Goal: Information Seeking & Learning: Check status

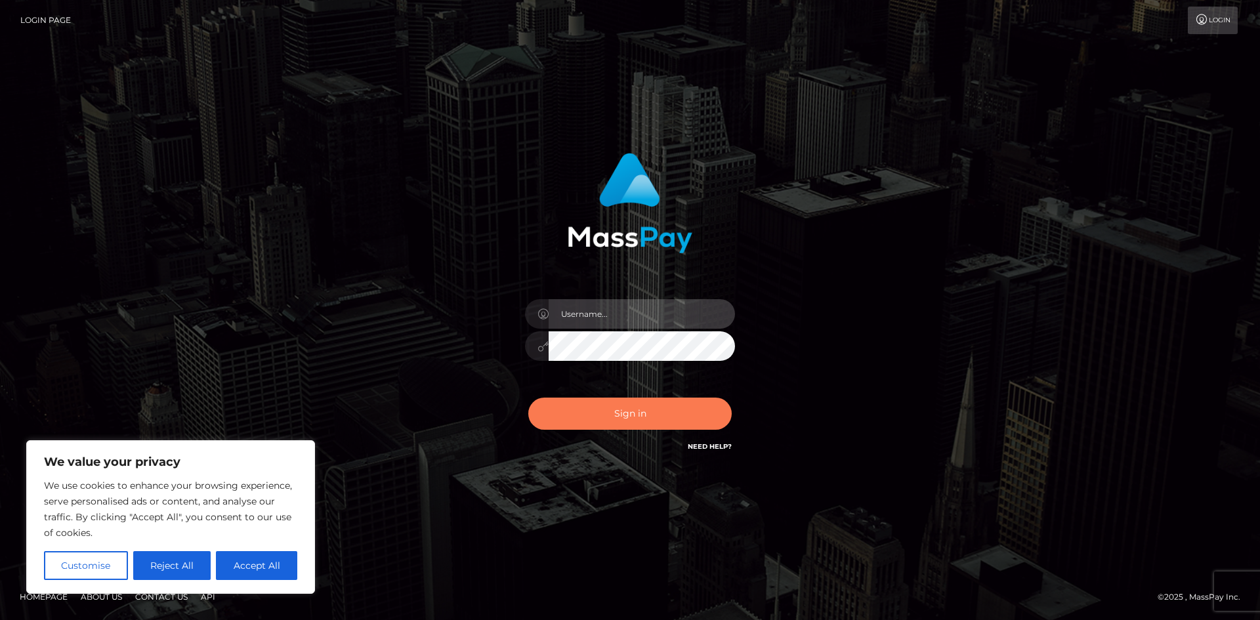
type input "hello.feetfinder"
click at [626, 418] on button "Sign in" at bounding box center [630, 414] width 204 height 32
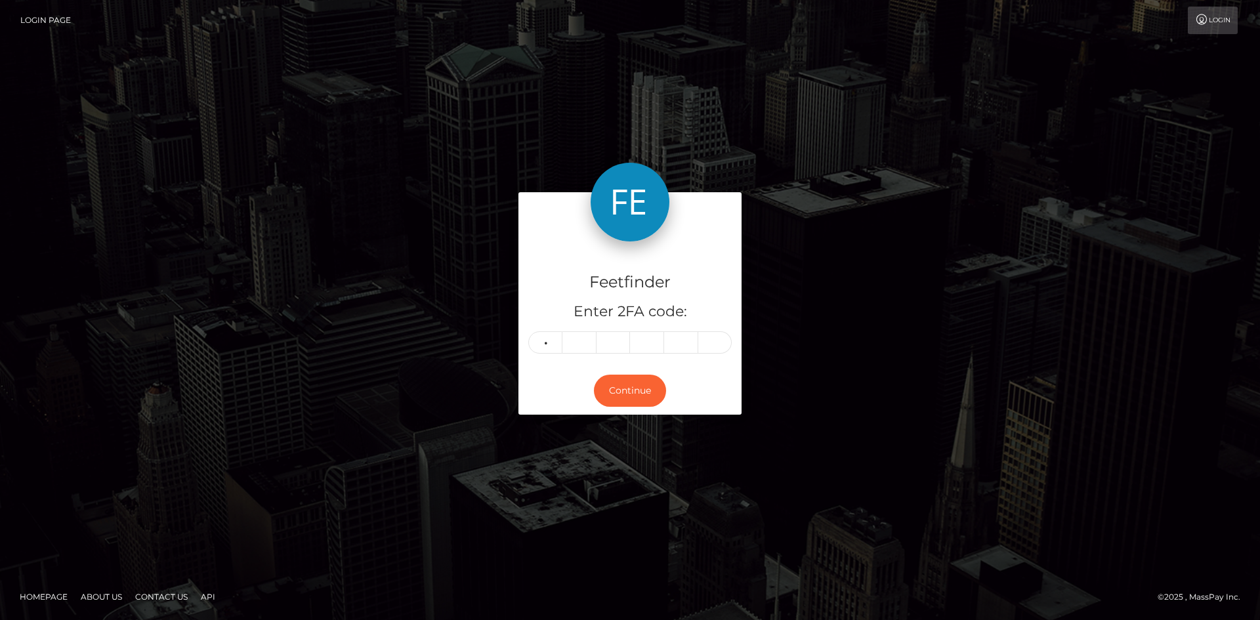
type input "2"
type input "8"
type input "5"
type input "9"
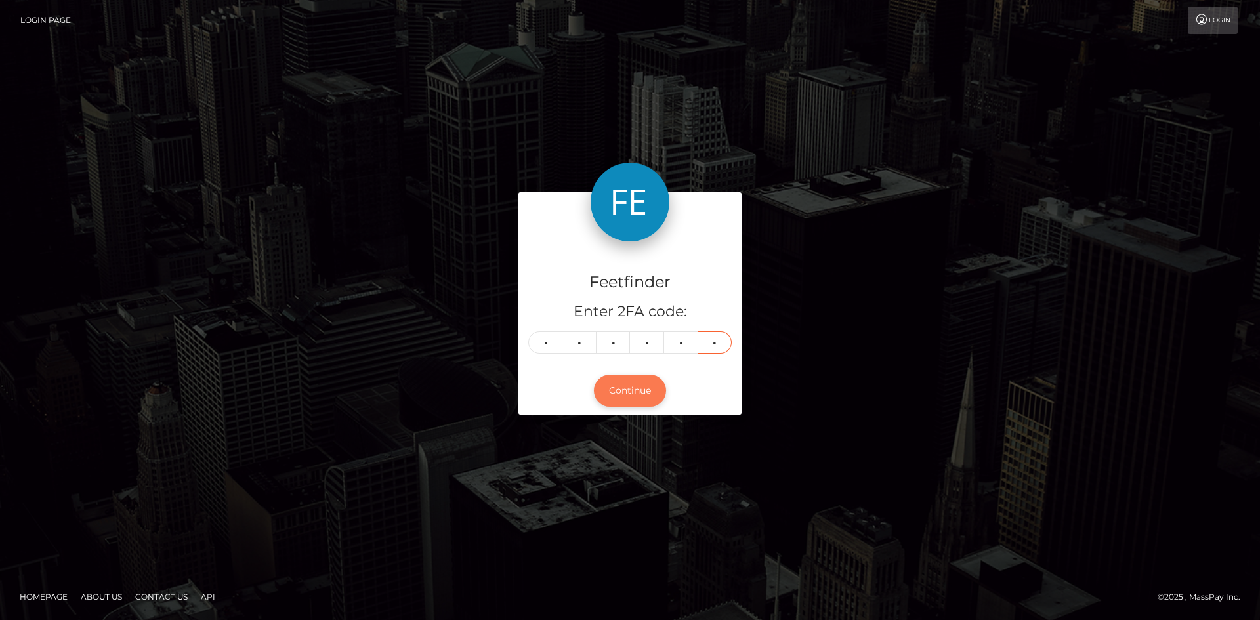
type input "8"
click at [638, 394] on button "Continue" at bounding box center [630, 391] width 72 height 32
click at [634, 395] on button "Continue" at bounding box center [630, 391] width 72 height 32
click at [632, 393] on button "Continue" at bounding box center [630, 391] width 72 height 32
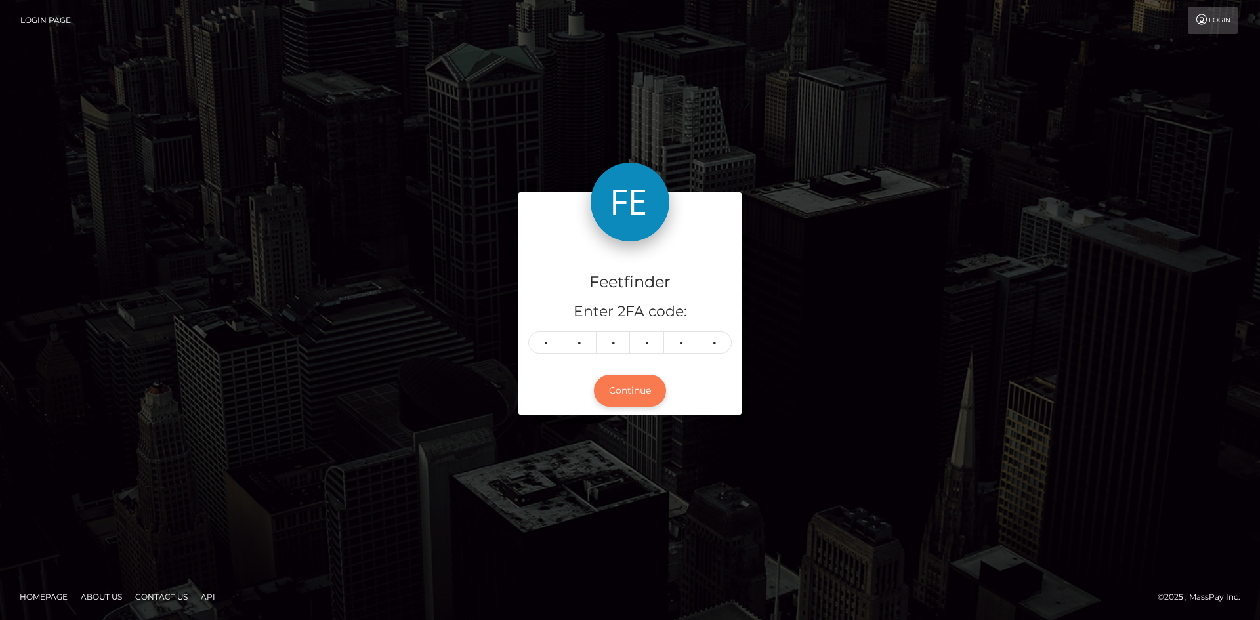
click at [632, 391] on button "Continue" at bounding box center [630, 391] width 72 height 32
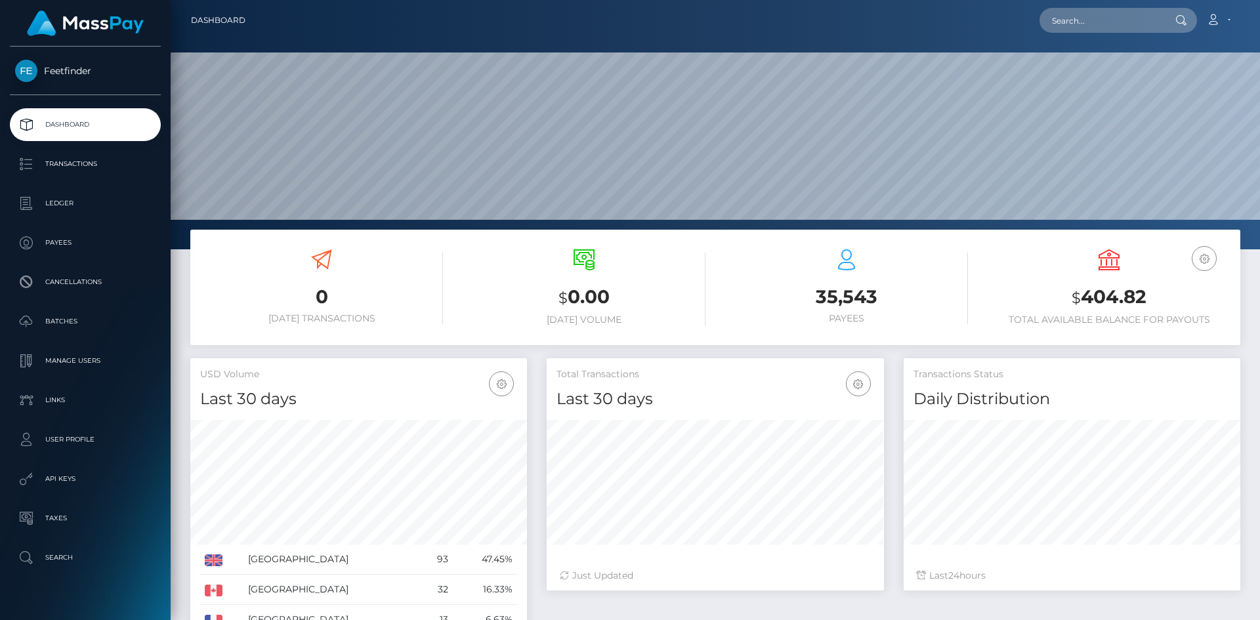
scroll to position [233, 337]
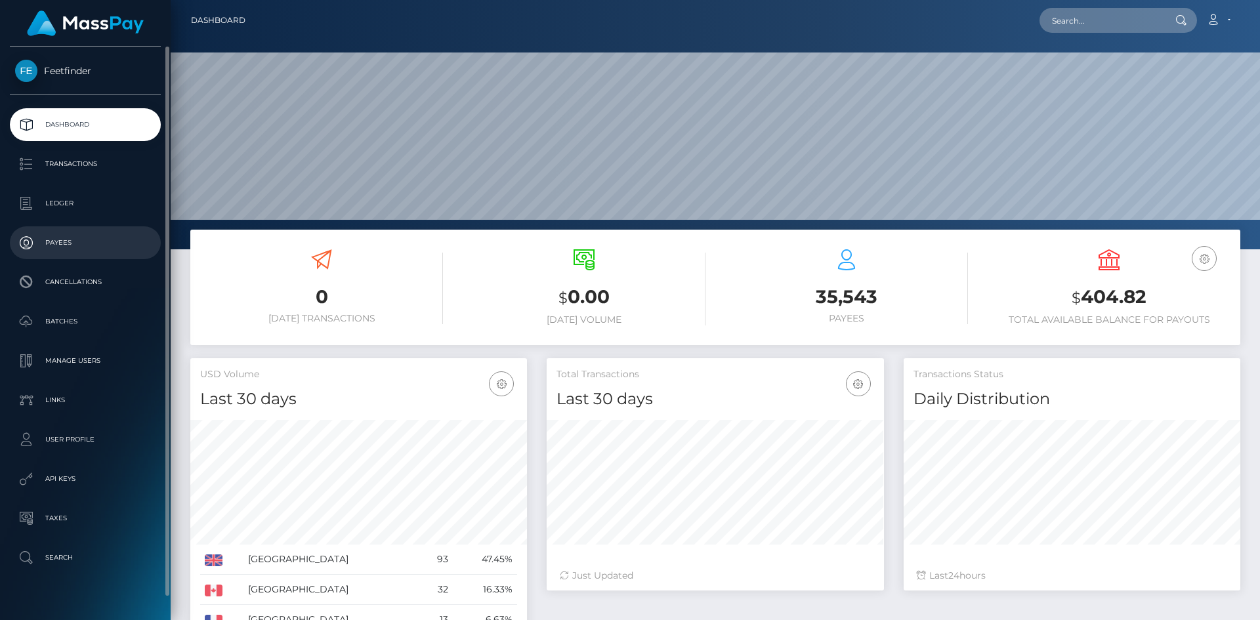
click at [82, 244] on p "Payees" at bounding box center [85, 243] width 140 height 20
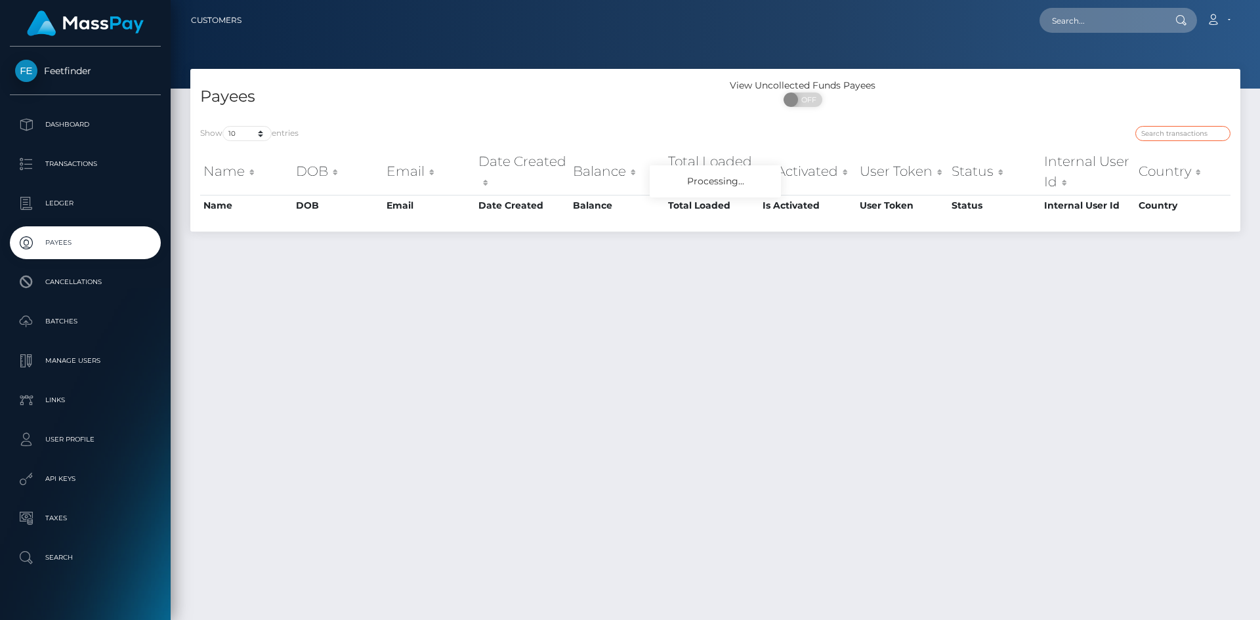
click at [1181, 135] on input "search" at bounding box center [1183, 133] width 95 height 15
paste input "derengenc6@gmail.com"
type input "derengenc6@gmail.com"
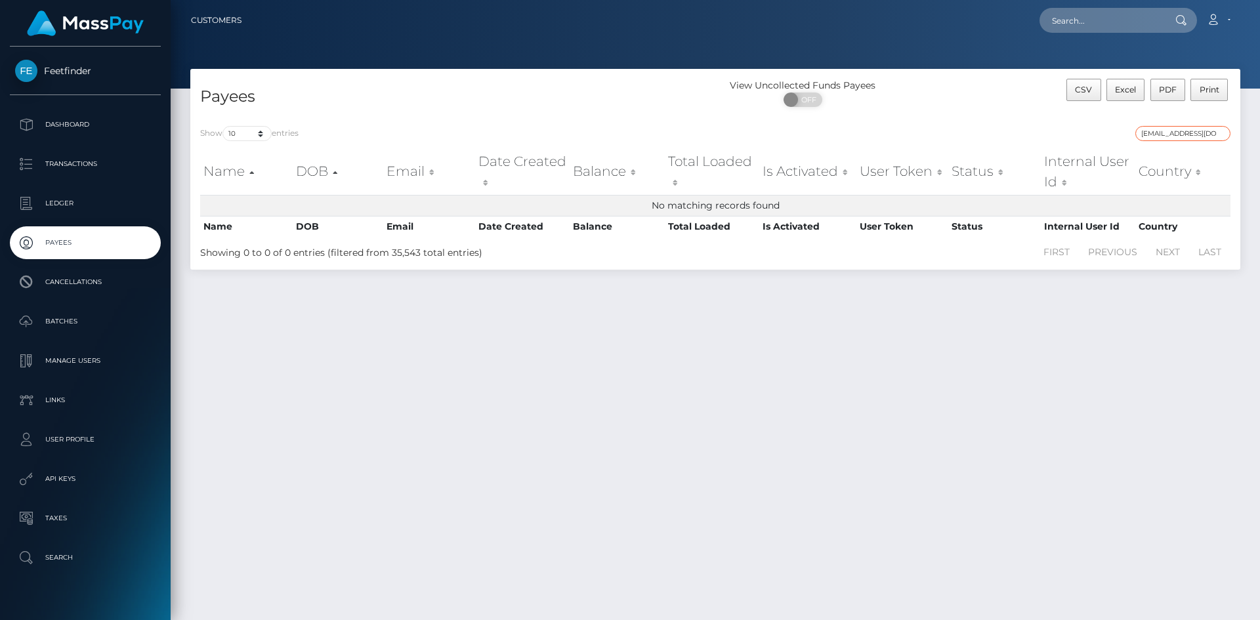
click at [1207, 129] on input "derengenc6@gmail.com" at bounding box center [1183, 133] width 95 height 15
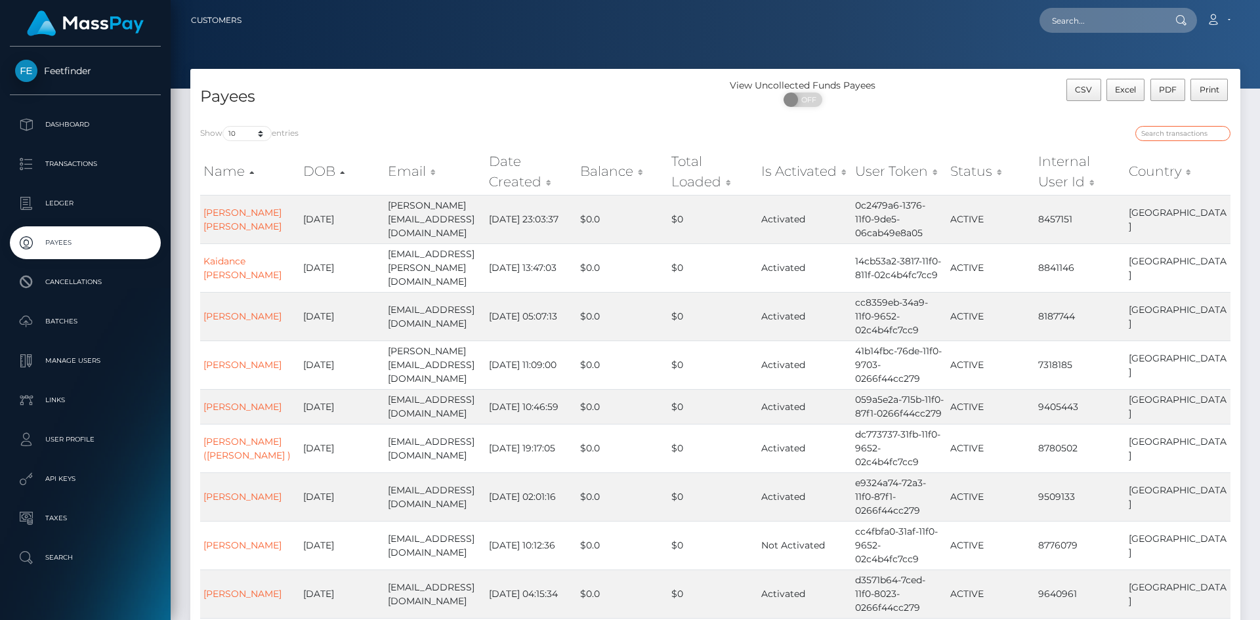
click at [1171, 131] on input "search" at bounding box center [1183, 133] width 95 height 15
paste input "1c98f8a6-778a-11f0-9703-0266f44cc279"
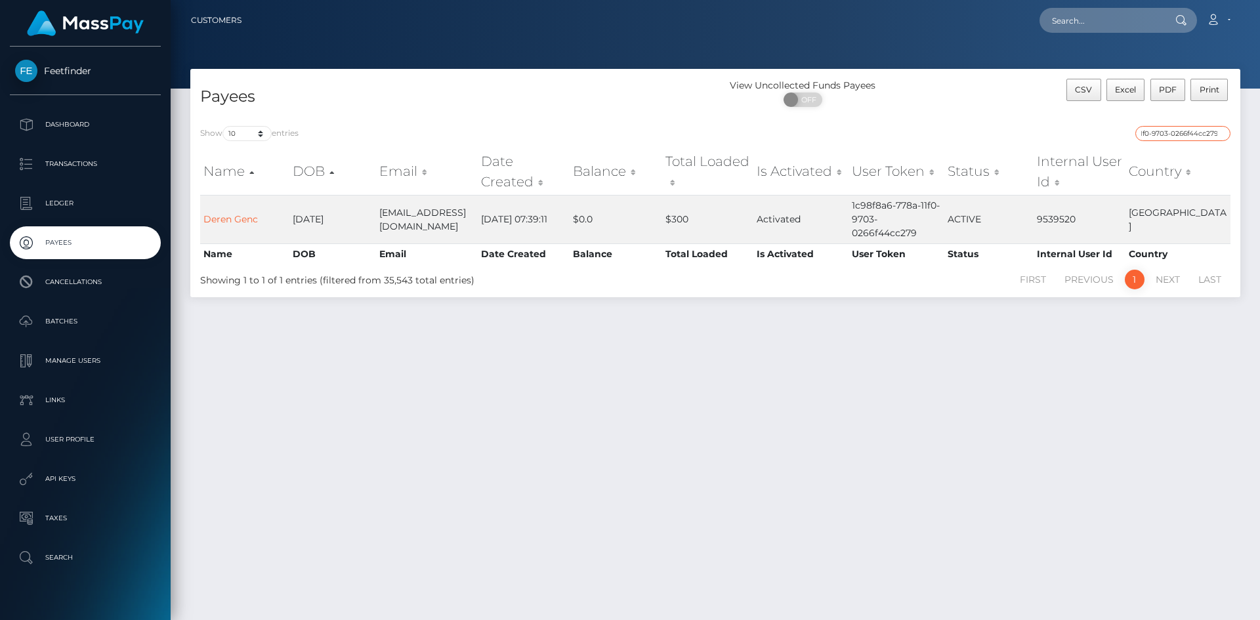
type input "1c98f8a6-778a-11f0-9703-0266f44cc279"
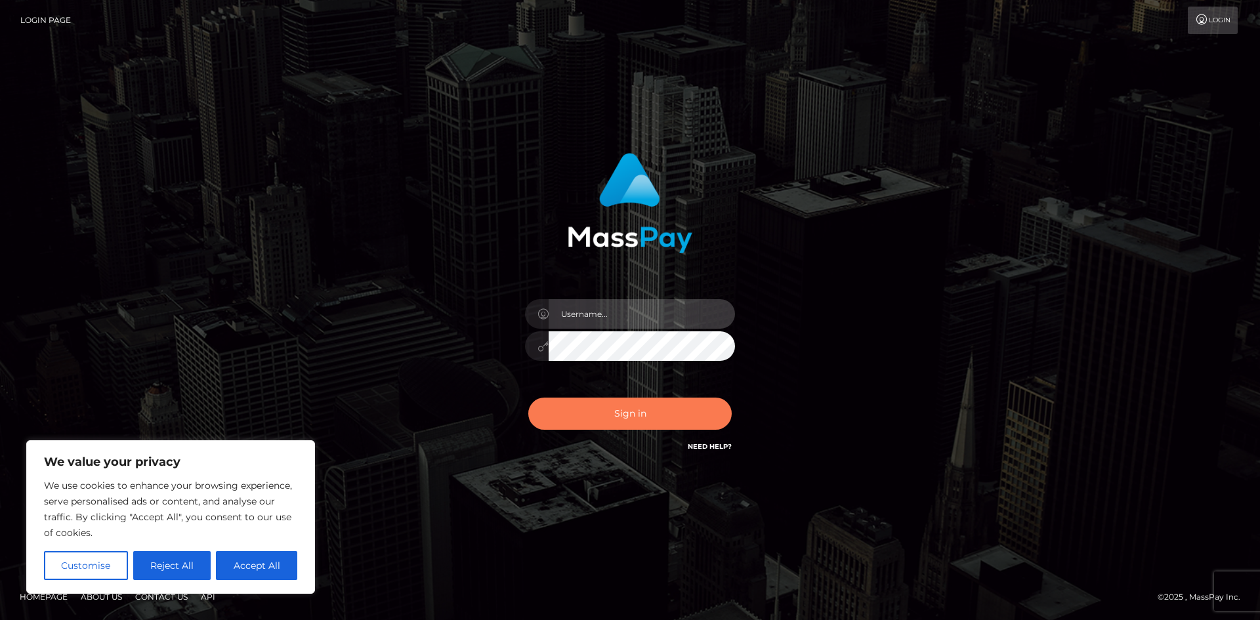
type input "hello.feetfinder"
click at [649, 414] on button "Sign in" at bounding box center [630, 414] width 204 height 32
type input "hello.feetfinder"
click at [652, 418] on button "Sign in" at bounding box center [630, 414] width 204 height 32
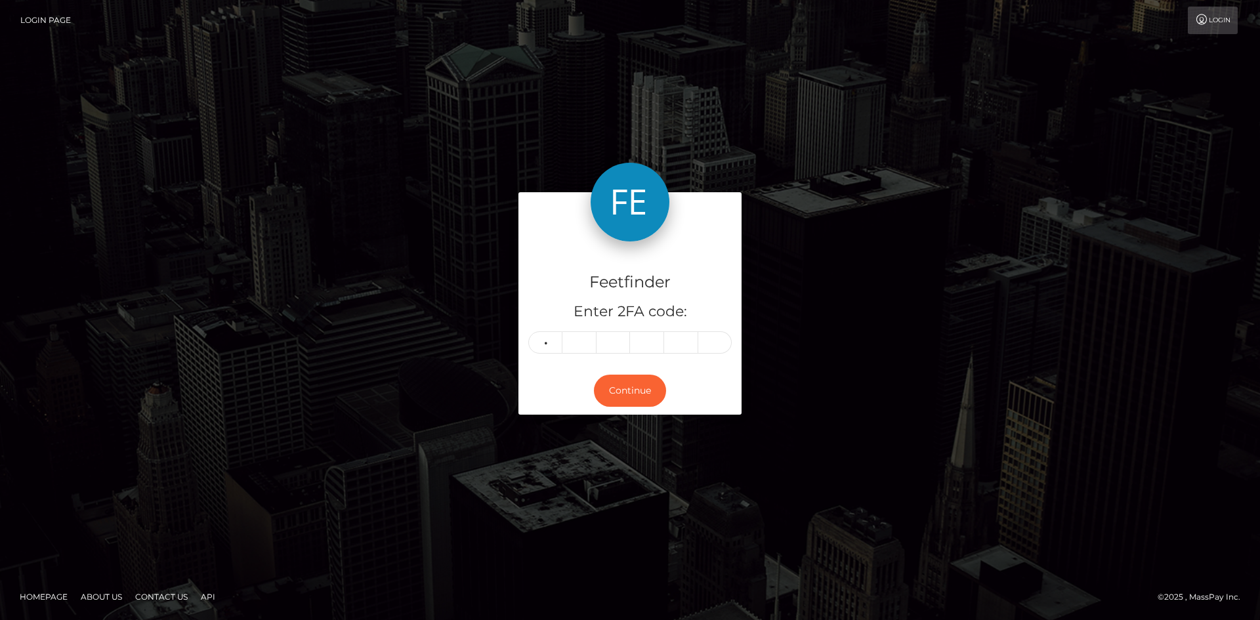
type input "6"
type input "9"
type input "8"
type input "0"
type input "6"
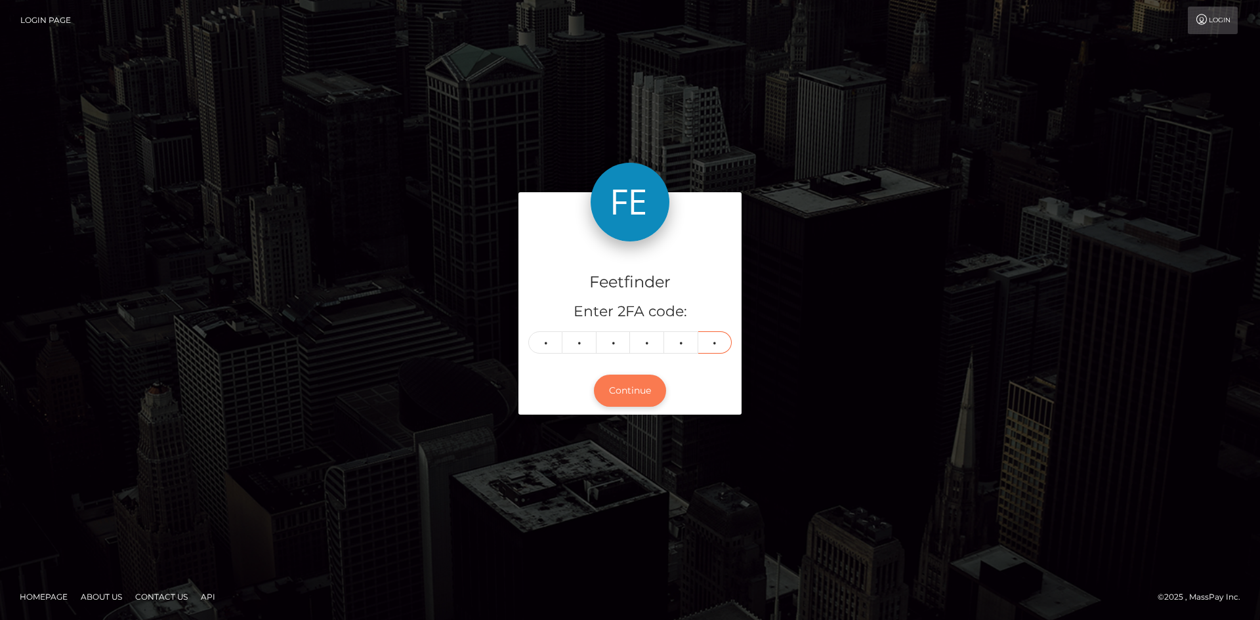
type input "1"
click at [652, 389] on button "Continue" at bounding box center [630, 391] width 72 height 32
click at [625, 390] on button "Continue" at bounding box center [630, 391] width 72 height 32
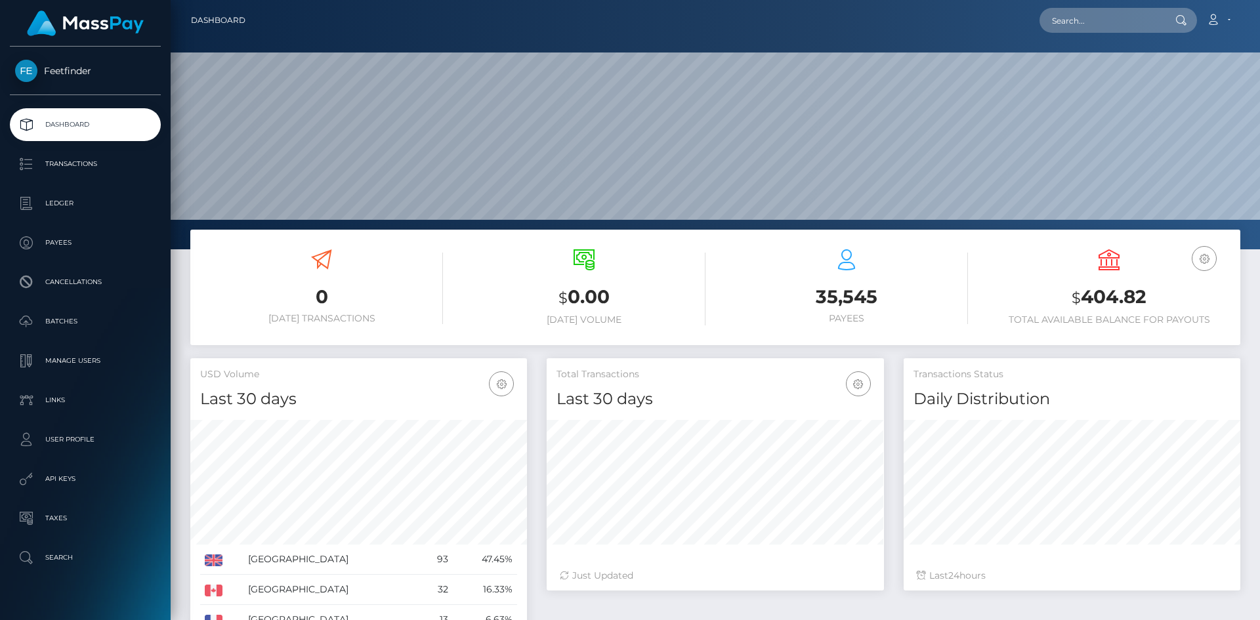
scroll to position [233, 337]
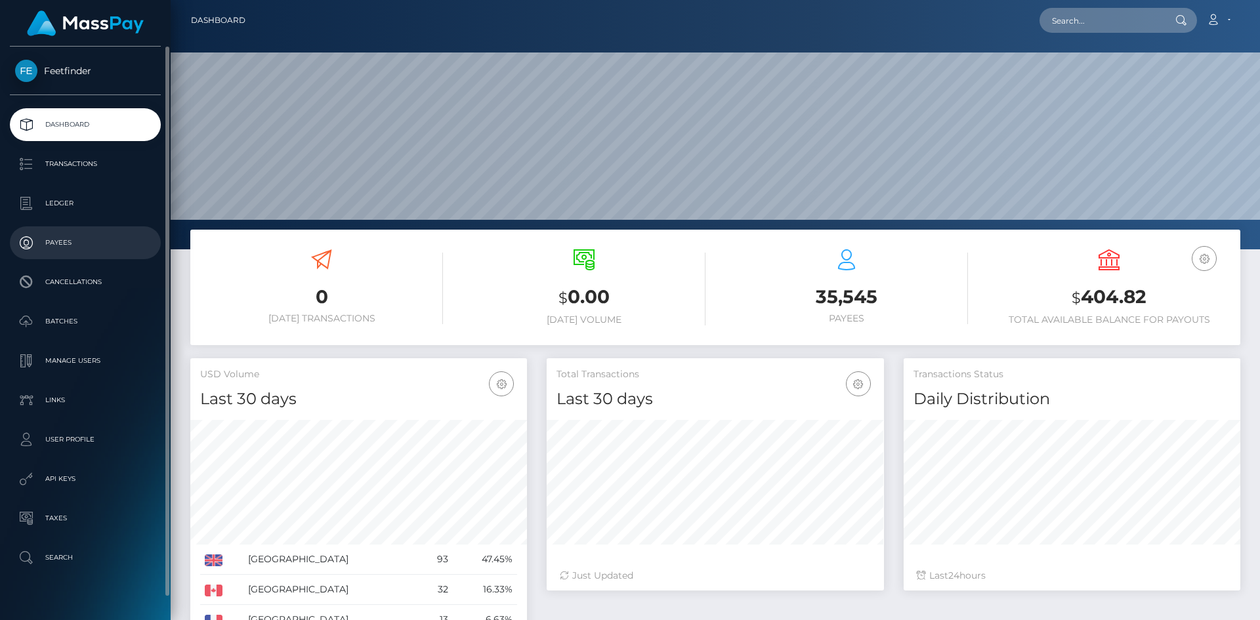
click at [67, 238] on p "Payees" at bounding box center [85, 243] width 140 height 20
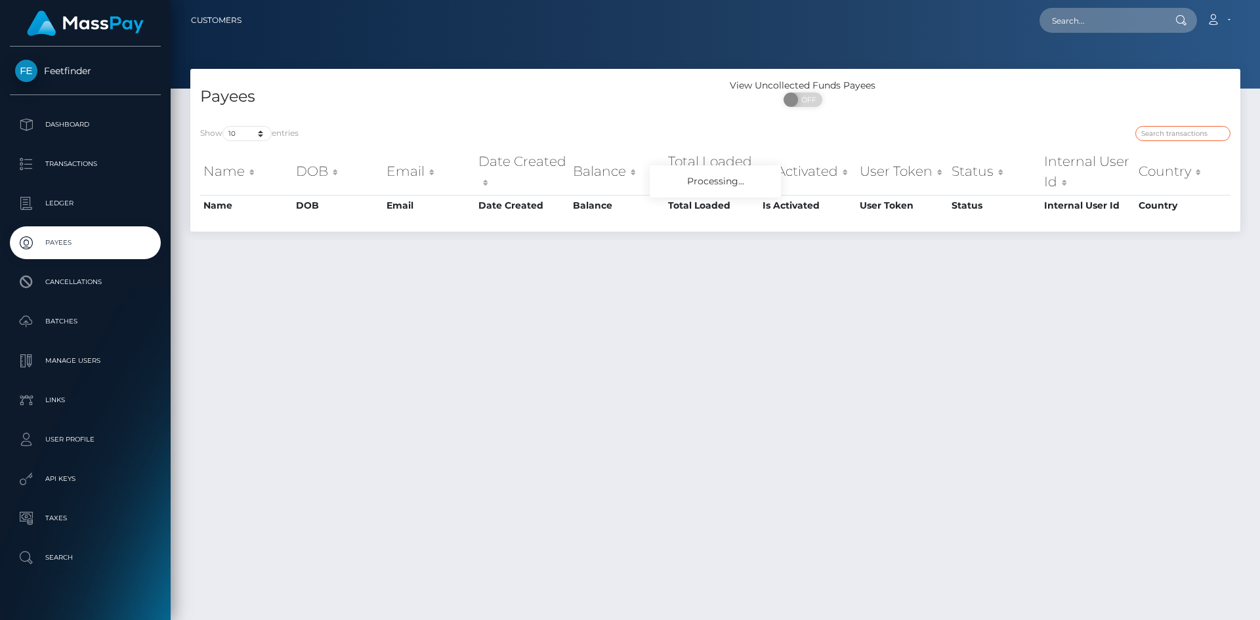
click at [1192, 127] on input "search" at bounding box center [1183, 133] width 95 height 15
paste input "e4efd518-9e07-11f0-bd85-0694aced620b"
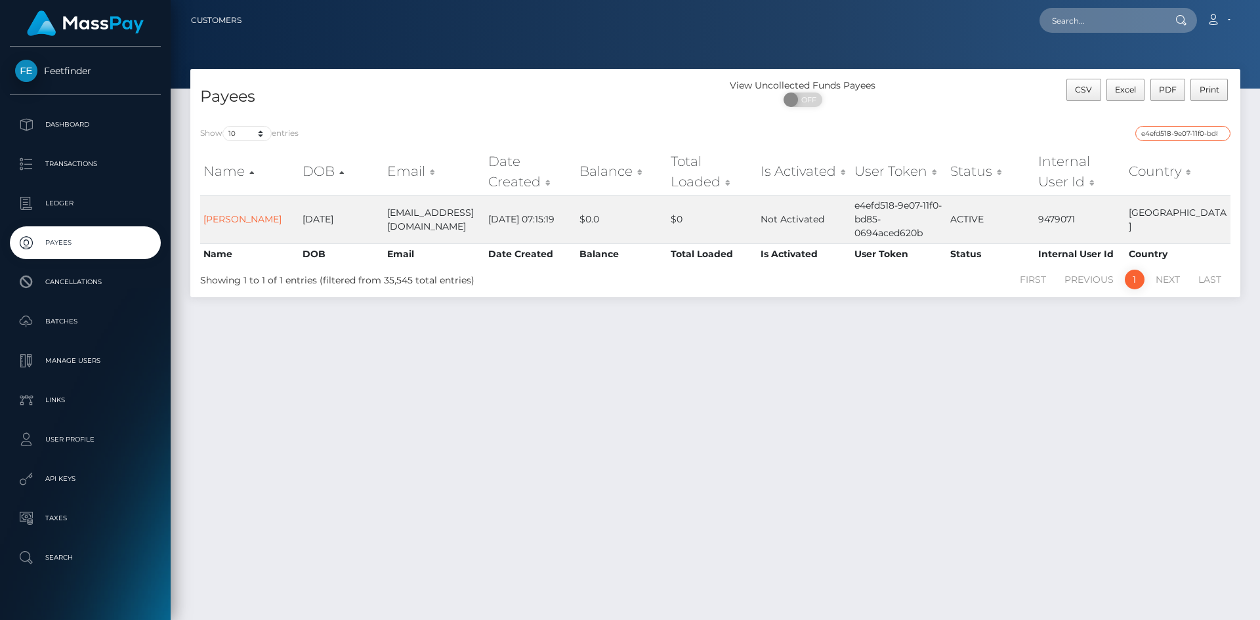
click at [1214, 137] on input "e4efd518-9e07-11f0-bd85-0694aced620b" at bounding box center [1183, 133] width 95 height 15
paste input "bced1075-9b02"
click at [1186, 129] on input "bced1075-9b02-11f0-bd85-0694aced620b" at bounding box center [1183, 133] width 95 height 15
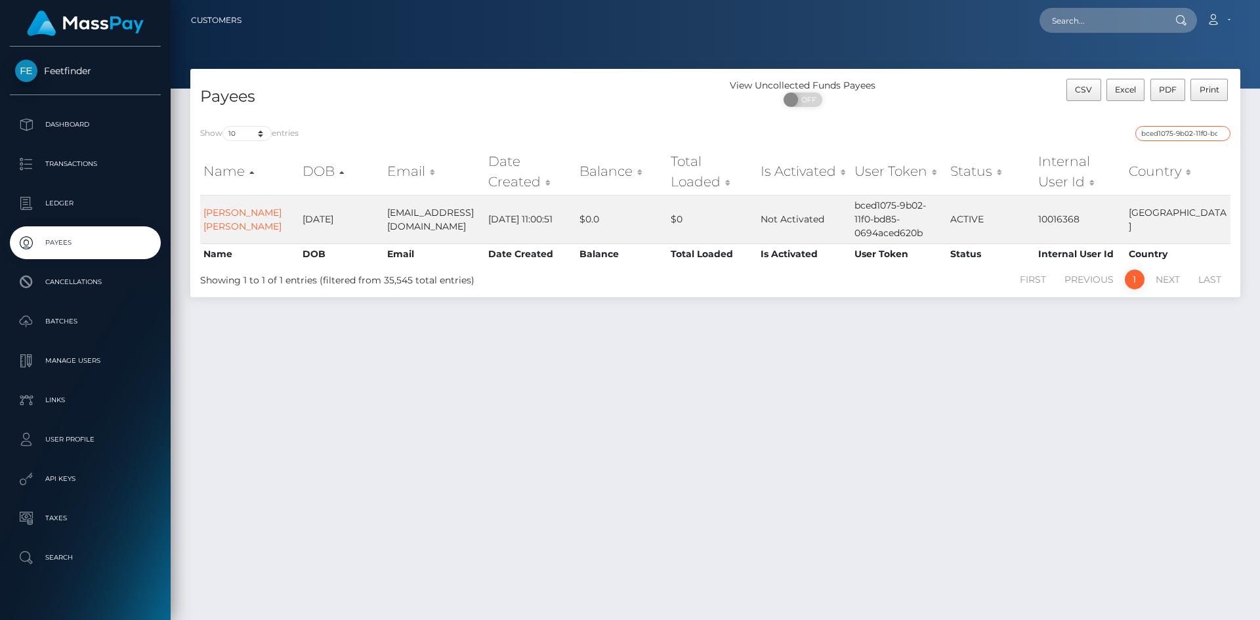
click at [1186, 129] on input "bced1075-9b02-11f0-bd85-0694aced620b" at bounding box center [1183, 133] width 95 height 15
paste input "56b075ff-a2f9-11f0-bd75-060e06e9f077"
click at [1182, 131] on input "56b075ff-a2f9-11f0-bd75-060e06e9f077" at bounding box center [1183, 133] width 95 height 15
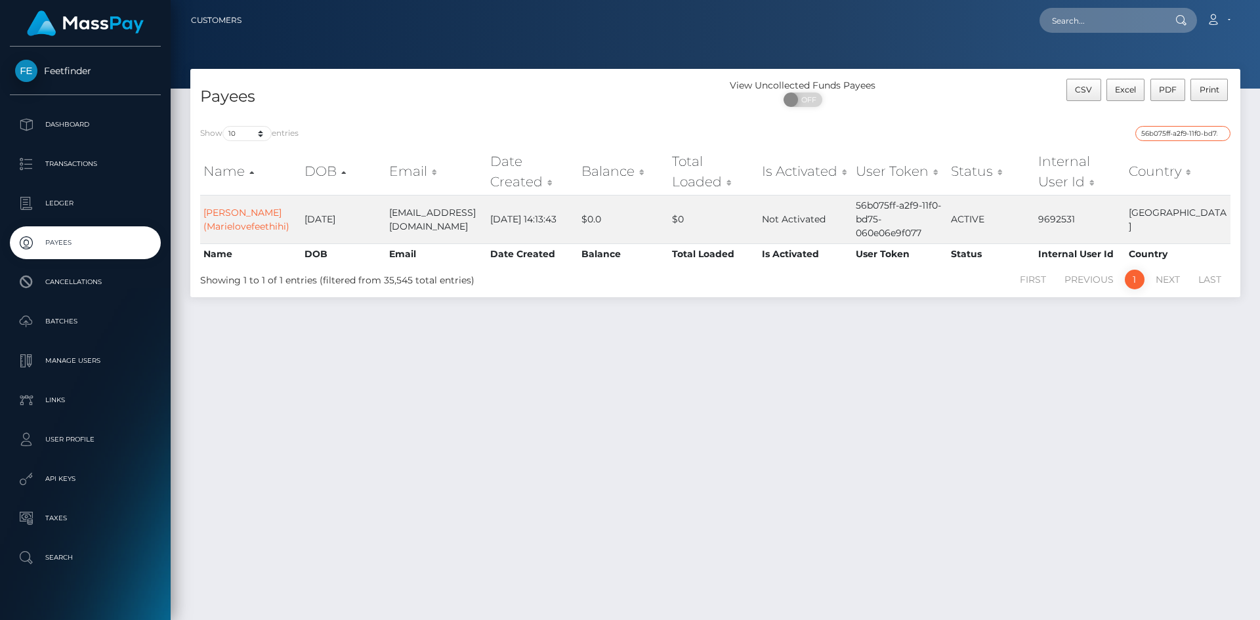
click at [1182, 131] on input "56b075ff-a2f9-11f0-bd75-060e06e9f077" at bounding box center [1183, 133] width 95 height 15
paste input "079af840-a1a1"
click at [1200, 134] on input "079af840-a1a1-11f0-bd75-060e06e9f077" at bounding box center [1183, 133] width 95 height 15
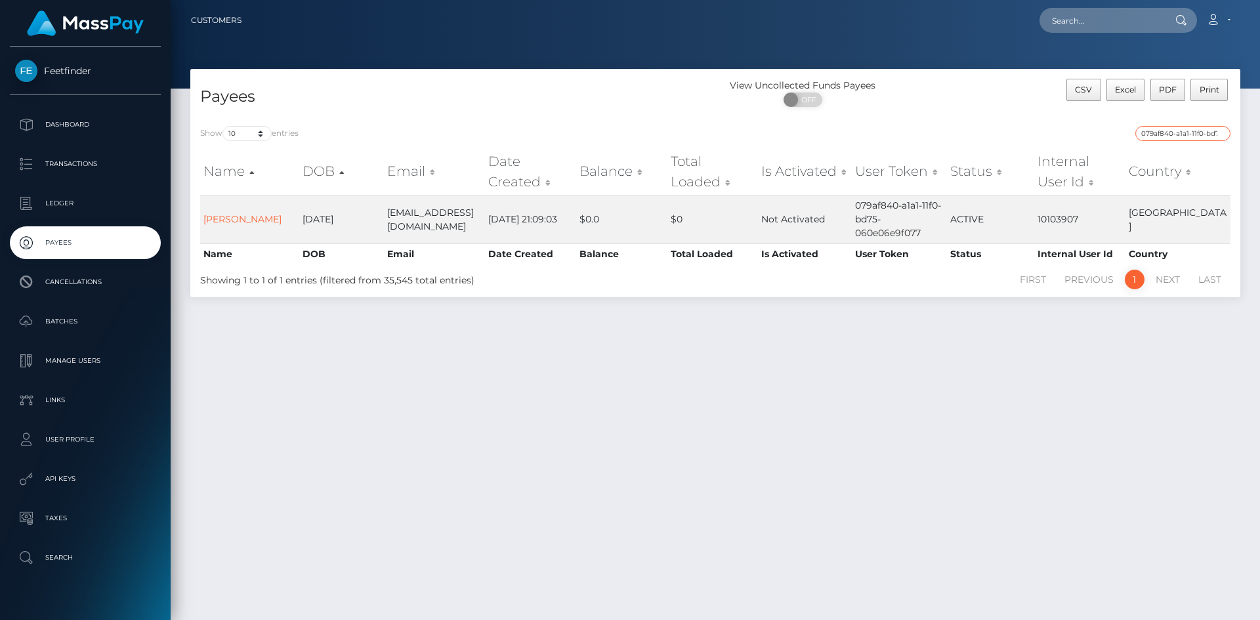
click at [1200, 134] on input "079af840-a1a1-11f0-bd75-060e06e9f077" at bounding box center [1183, 133] width 95 height 15
paste input "ee7cd99e-97a0-11f0-bd85-0694aced620b"
click at [1191, 139] on input "ee7cd99e-97a0-11f0-bd85-0694aced620b" at bounding box center [1183, 133] width 95 height 15
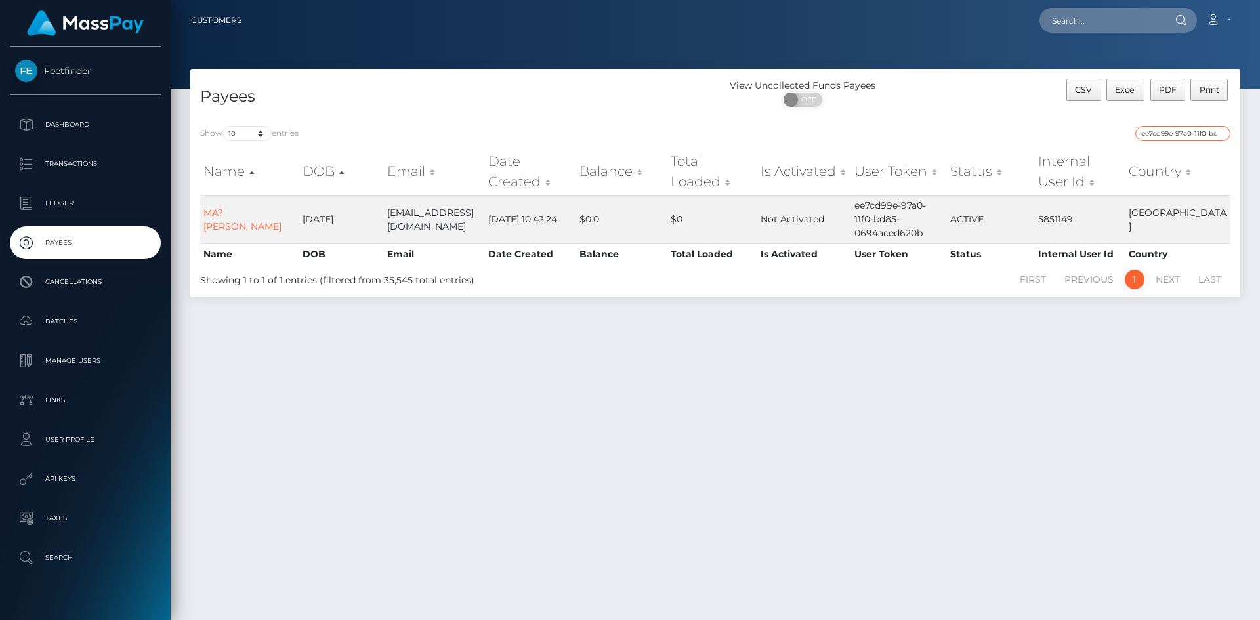
paste input "188c5bfc-a1a0-11f0-bd75-060e06e9f077"
click at [1190, 125] on div "Show 10 25 50 100 250 entries 188c5bfc-a1a0-11f0-bd75-060e06e9f077 Name DOB Ema…" at bounding box center [715, 206] width 1050 height 181
click at [1201, 133] on input "188c5bfc-a1a0-11f0-bd75-060e06e9f077" at bounding box center [1183, 133] width 95 height 15
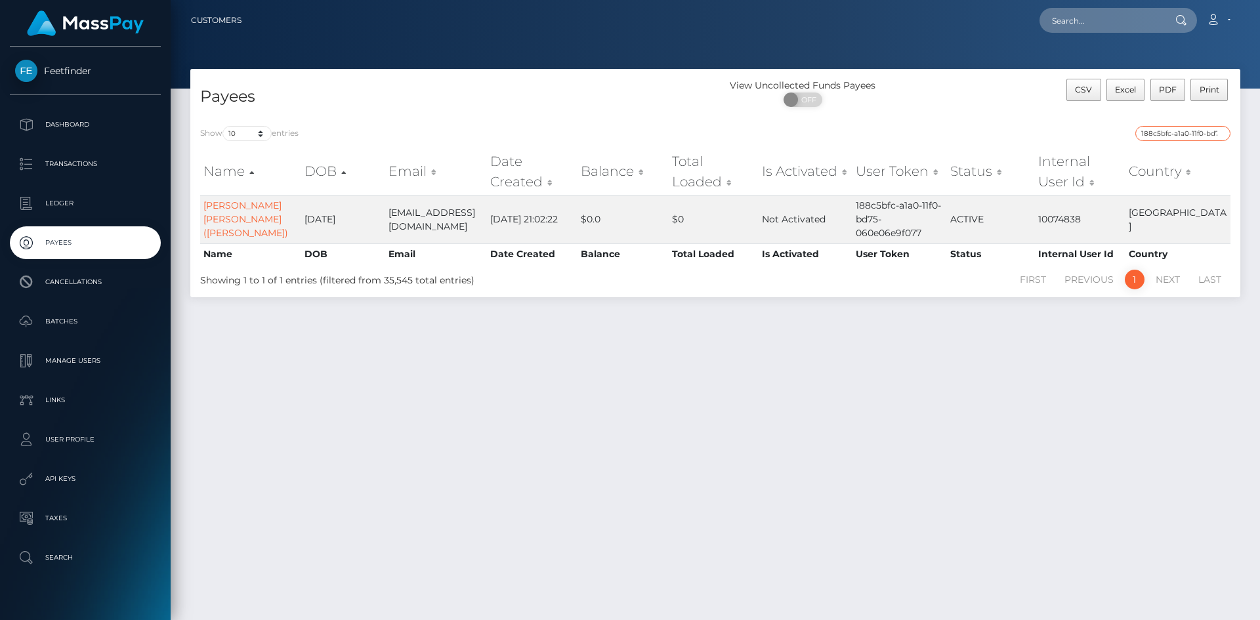
click at [1201, 133] on input "188c5bfc-a1a0-11f0-bd75-060e06e9f077" at bounding box center [1183, 133] width 95 height 15
click at [1182, 135] on input "188c5bfc-a1a0-11f0-bd75-060e06e9f077" at bounding box center [1183, 133] width 95 height 15
click at [1184, 134] on input "188c5bfc-a1a0-11f0-bd75-060e06e9f077" at bounding box center [1183, 133] width 95 height 15
click at [1186, 132] on input "188c5bfc-a1a0-11f0-bd75-060e06e9f077" at bounding box center [1183, 133] width 95 height 15
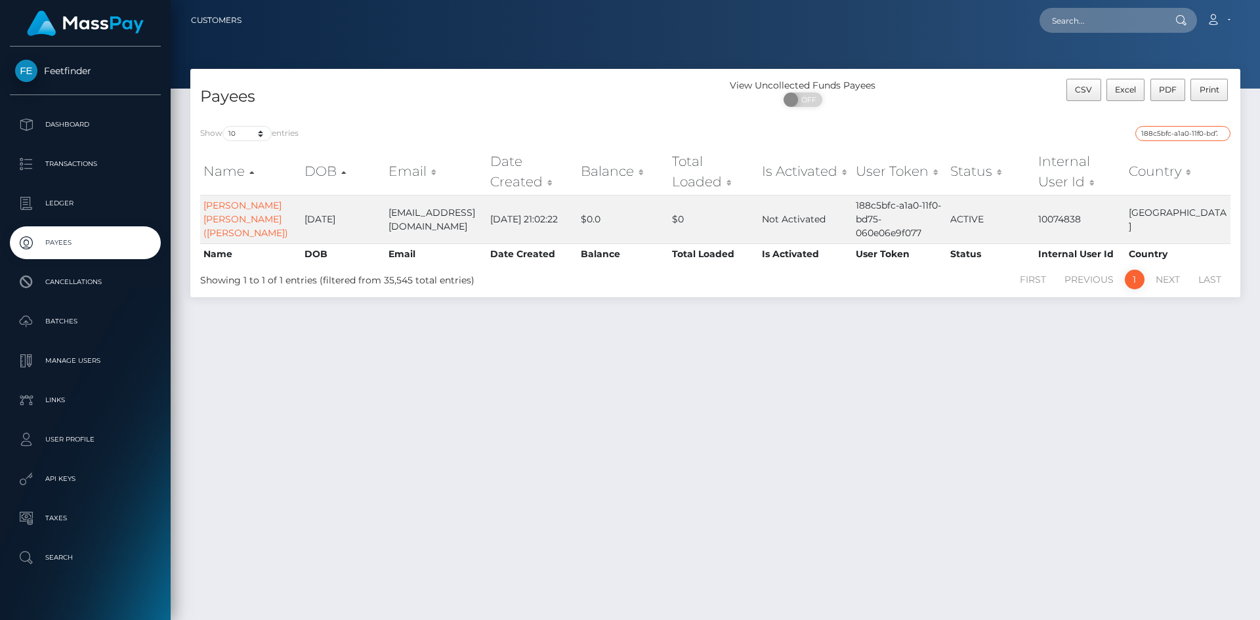
click at [1186, 132] on input "188c5bfc-a1a0-11f0-bd75-060e06e9f077" at bounding box center [1183, 133] width 95 height 15
paste input "cfb0c55d-999f-11f0-bd85-0694aced620b"
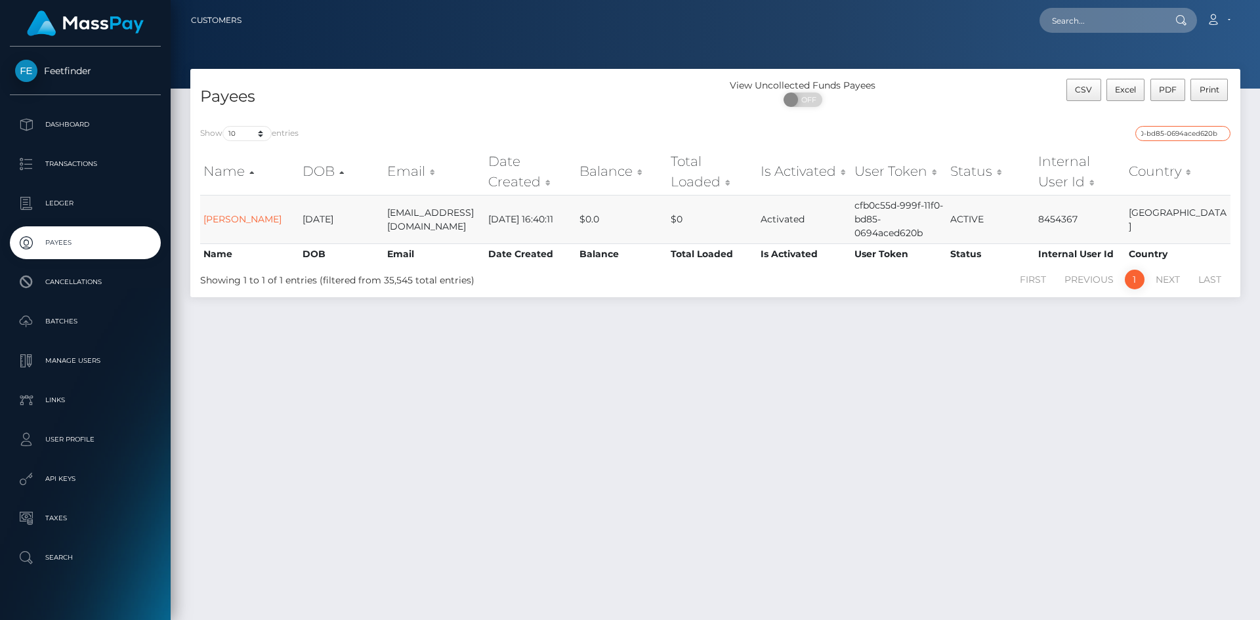
type input "cfb0c55d-999f-11f0-bd85-0694aced620b"
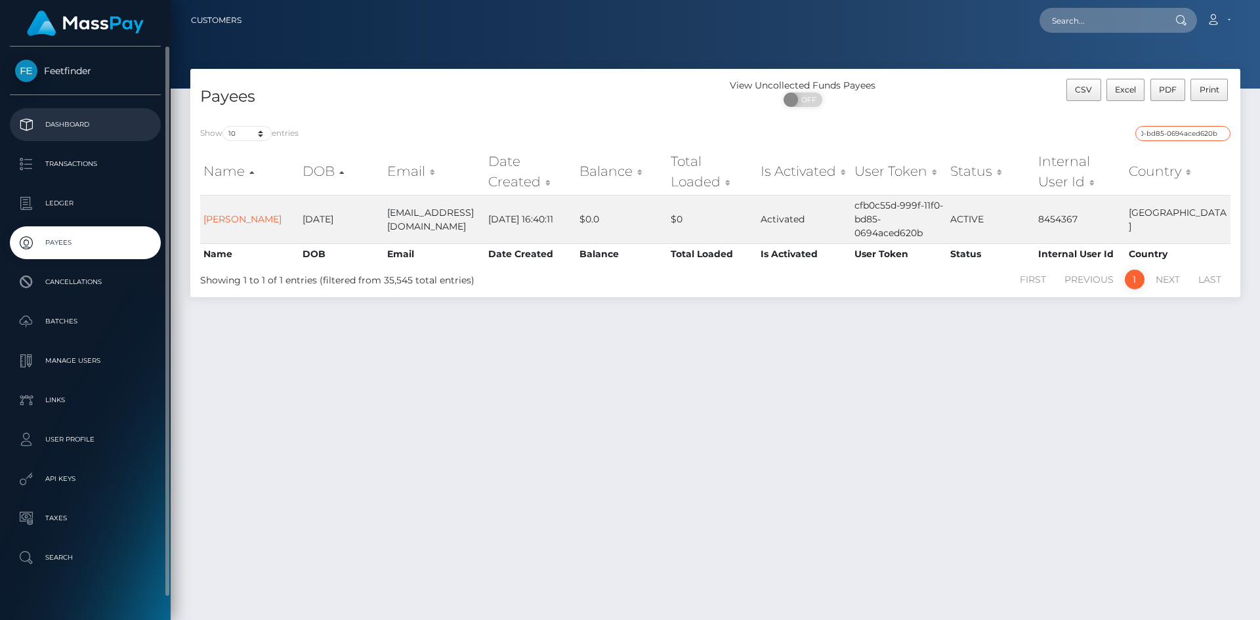
scroll to position [0, 0]
